Goal: Task Accomplishment & Management: Use online tool/utility

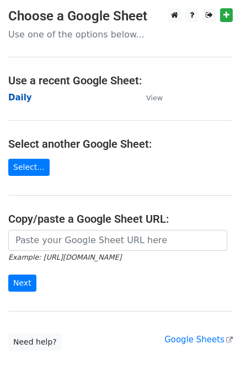
click at [11, 95] on strong "Daily" at bounding box center [20, 98] width 24 height 10
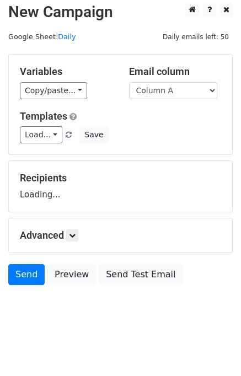
scroll to position [7, 0]
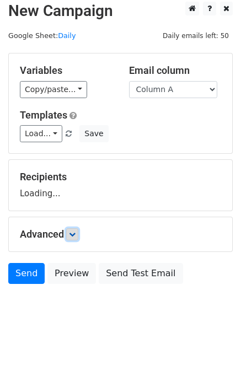
click at [72, 234] on icon at bounding box center [72, 234] width 7 height 7
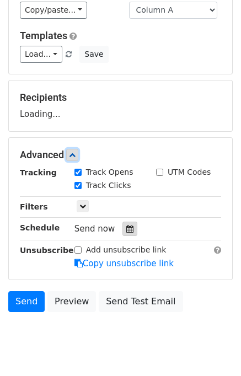
scroll to position [90, 0]
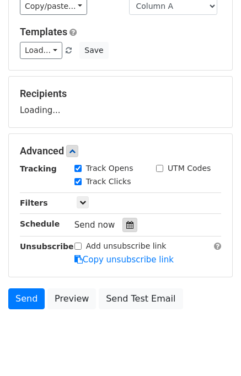
click at [129, 221] on div at bounding box center [130, 225] width 15 height 14
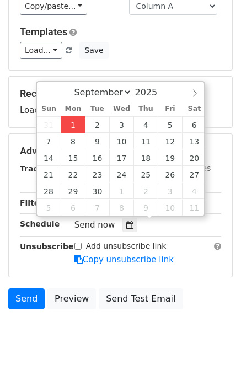
type input "2025-09-01 15:26"
type input "03"
type input "26"
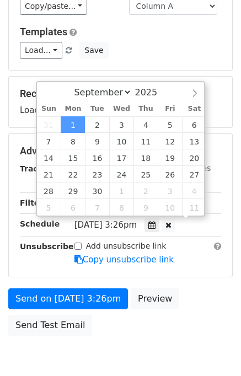
scroll to position [0, 0]
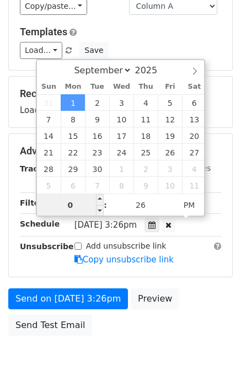
type input "03"
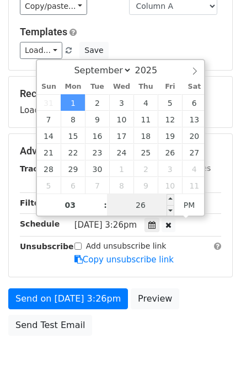
click at [130, 212] on input "26" at bounding box center [140, 205] width 67 height 22
type input "30"
type input "2025-09-01 15:30"
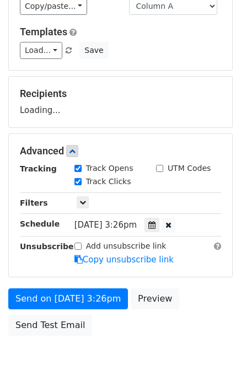
click at [199, 308] on div "Send on Sep 1 at 3:26pm Preview Send Test Email" at bounding box center [120, 315] width 241 height 53
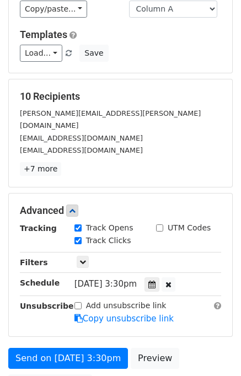
scroll to position [185, 0]
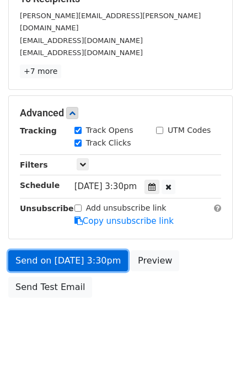
click at [68, 251] on link "Send on Sep 1 at 3:30pm" at bounding box center [68, 261] width 120 height 21
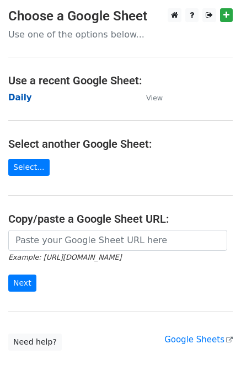
click at [19, 98] on strong "Daily" at bounding box center [20, 98] width 24 height 10
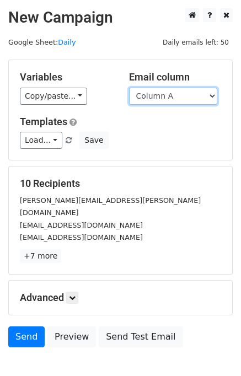
click at [168, 98] on select "Column A Column B Column C Column D Column E" at bounding box center [173, 96] width 88 height 17
select select "Column B"
click at [129, 88] on select "Column A Column B Column C Column D Column E" at bounding box center [173, 96] width 88 height 17
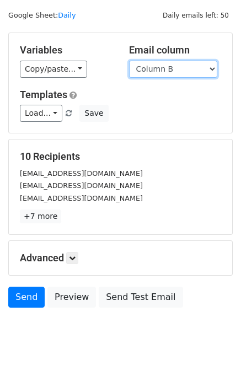
scroll to position [51, 0]
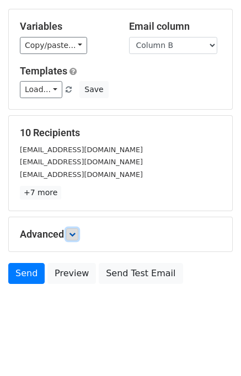
click at [72, 235] on icon at bounding box center [72, 234] width 7 height 7
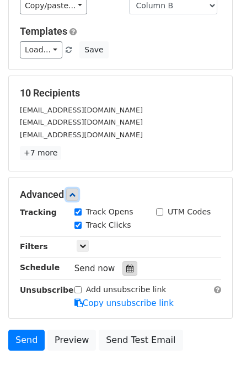
scroll to position [124, 0]
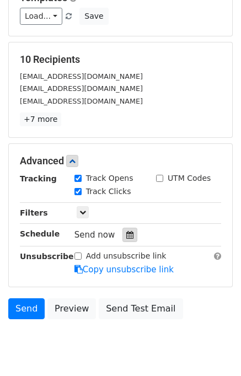
click at [126, 236] on icon at bounding box center [129, 235] width 7 height 8
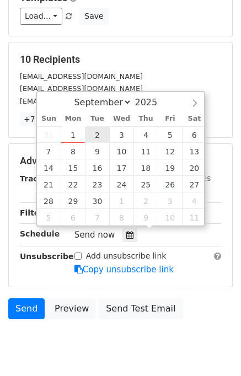
type input "2025-09-02 12:00"
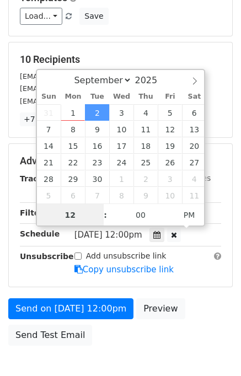
scroll to position [0, 0]
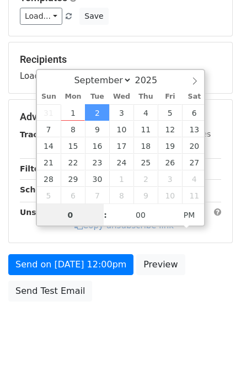
type input "02"
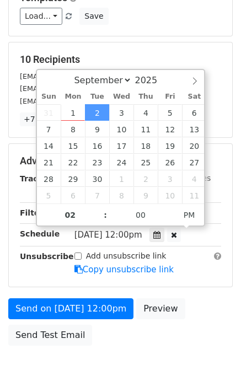
type input "2025-09-02 14:00"
click at [197, 305] on div "Send on Sep 2 at 12:00pm Preview Send Test Email" at bounding box center [120, 325] width 241 height 53
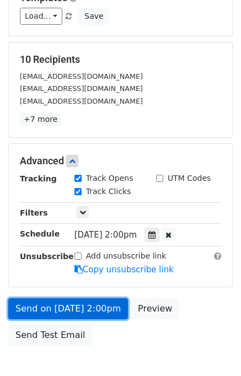
click at [58, 309] on link "Send on Sep 2 at 2:00pm" at bounding box center [68, 309] width 120 height 21
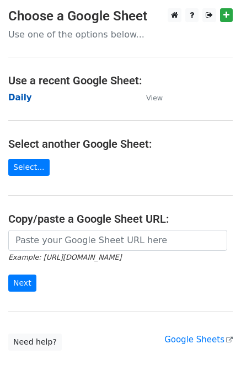
click at [20, 102] on strong "Daily" at bounding box center [20, 98] width 24 height 10
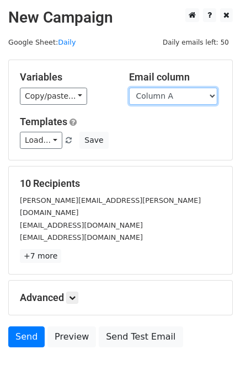
click at [170, 93] on select "Column A Column B Column C Column D Column E" at bounding box center [173, 96] width 88 height 17
select select "Column C"
click at [129, 88] on select "Column A Column B Column C Column D Column E" at bounding box center [173, 96] width 88 height 17
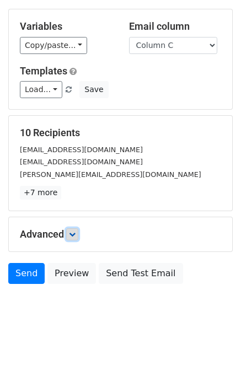
click at [75, 237] on link at bounding box center [72, 234] width 12 height 12
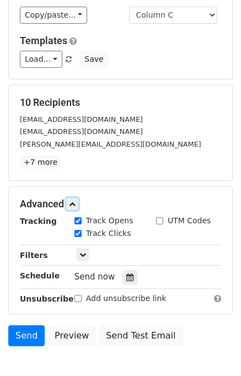
scroll to position [130, 0]
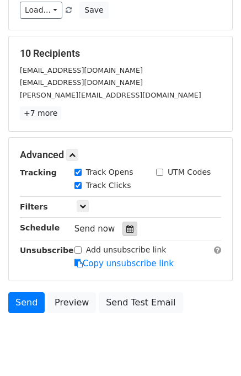
click at [126, 225] on icon at bounding box center [129, 229] width 7 height 8
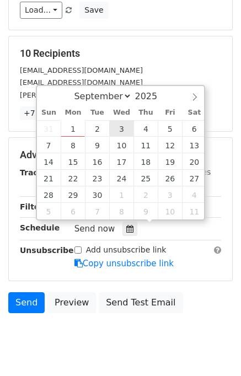
type input "2025-09-03 12:00"
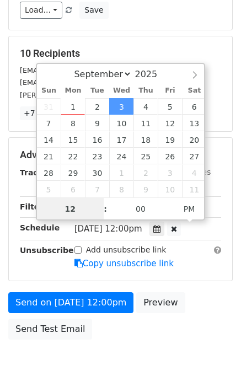
scroll to position [0, 0]
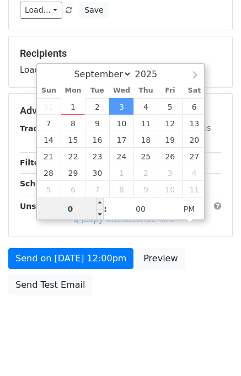
type input "03"
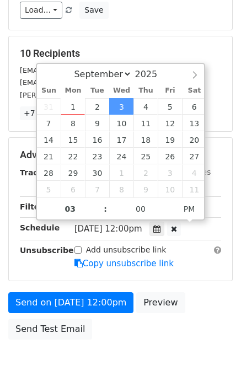
type input "2025-09-03 15:00"
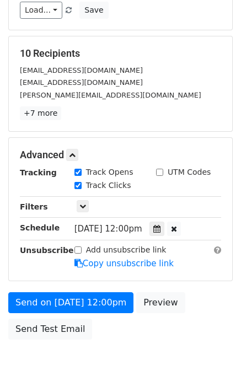
click at [210, 297] on div "Send on Sep 3 at 12:00pm Preview Send Test Email" at bounding box center [120, 318] width 241 height 53
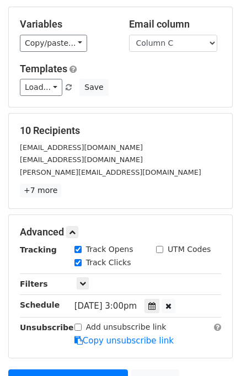
scroll to position [110, 0]
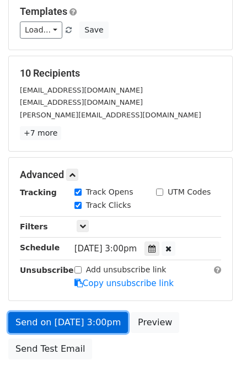
click at [75, 320] on link "Send on Sep 3 at 3:00pm" at bounding box center [68, 322] width 120 height 21
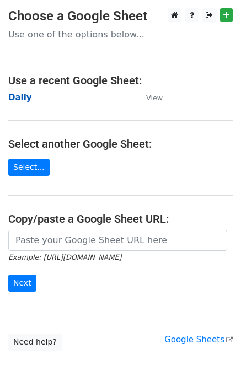
click at [23, 95] on strong "Daily" at bounding box center [20, 98] width 24 height 10
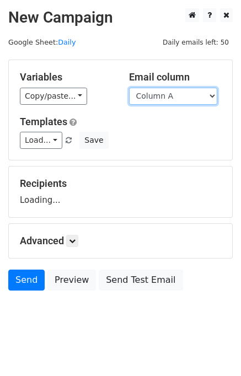
click at [171, 100] on select "Column A Column B Column C Column D Column E" at bounding box center [173, 96] width 88 height 17
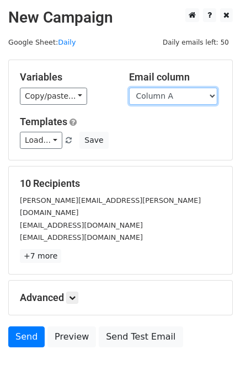
click at [170, 102] on select "Column A Column B Column C Column D Column E" at bounding box center [173, 96] width 88 height 17
select select "Column D"
click at [129, 88] on select "Column A Column B Column C Column D Column E" at bounding box center [173, 96] width 88 height 17
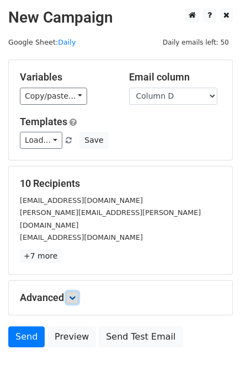
click at [76, 295] on icon at bounding box center [72, 298] width 7 height 7
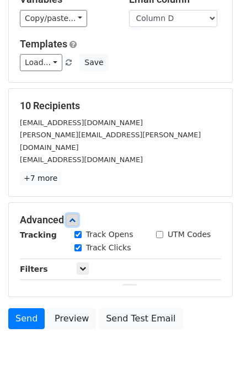
scroll to position [139, 0]
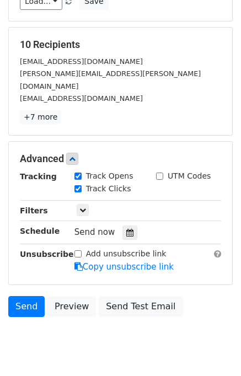
click at [125, 225] on div "Send now" at bounding box center [140, 232] width 130 height 15
click at [126, 229] on icon at bounding box center [129, 233] width 7 height 8
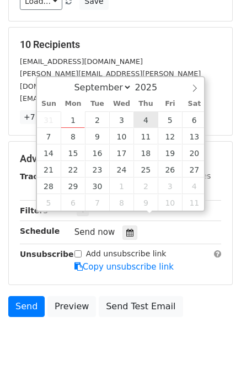
type input "2025-09-04 12:00"
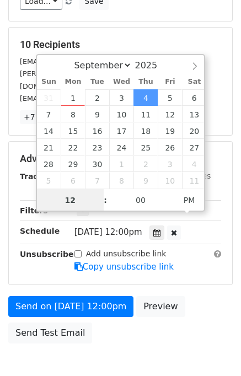
scroll to position [0, 0]
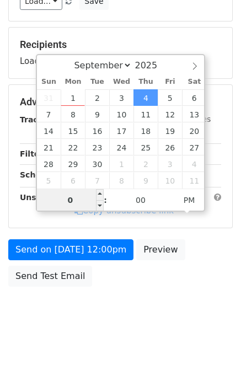
type input "04"
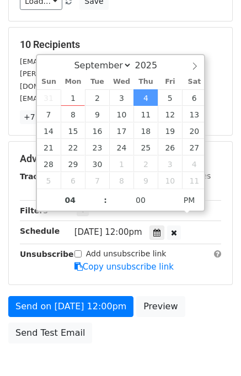
type input "2025-09-04 16:00"
click at [182, 296] on div "Send on Sep 4 at 12:00pm Preview Send Test Email" at bounding box center [120, 322] width 241 height 53
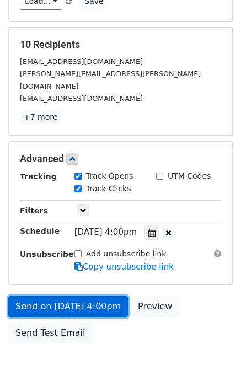
click at [88, 296] on link "Send on Sep 4 at 4:00pm" at bounding box center [68, 306] width 120 height 21
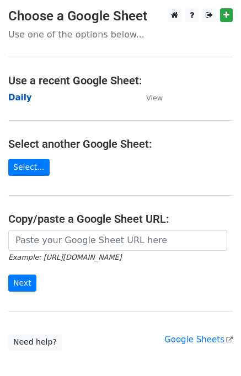
click at [19, 97] on strong "Daily" at bounding box center [20, 98] width 24 height 10
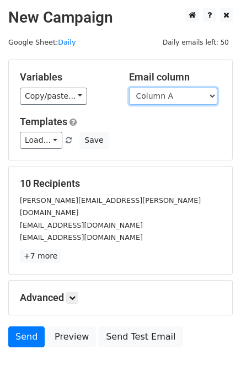
click at [182, 99] on select "Column A Column B Column C Column D Column E" at bounding box center [173, 96] width 88 height 17
select select "Column E"
click at [129, 88] on select "Column A Column B Column C Column D Column E" at bounding box center [173, 96] width 88 height 17
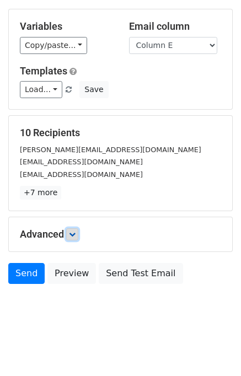
click at [73, 232] on icon at bounding box center [72, 234] width 7 height 7
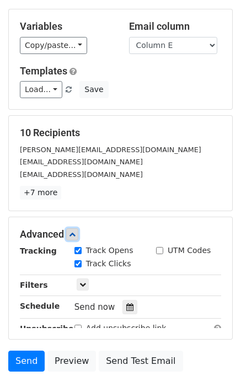
scroll to position [125, 0]
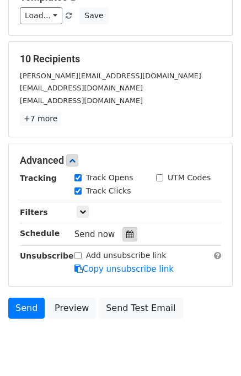
click at [126, 231] on icon at bounding box center [129, 235] width 7 height 8
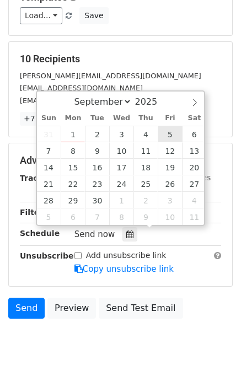
type input "[DATE] 12:00"
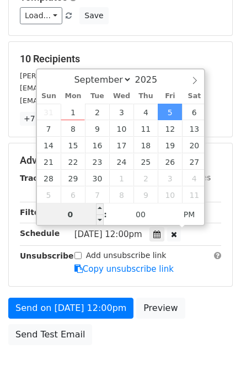
type input "05"
type input "[DATE] 17:00"
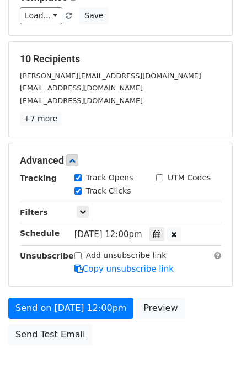
click at [189, 299] on div "Send on [DATE] 12:00pm Preview Send Test Email" at bounding box center [120, 324] width 241 height 53
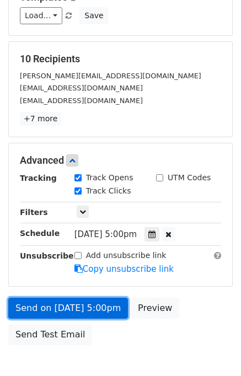
click at [71, 309] on link "Send on [DATE] 5:00pm" at bounding box center [68, 308] width 120 height 21
